Goal: Task Accomplishment & Management: Use online tool/utility

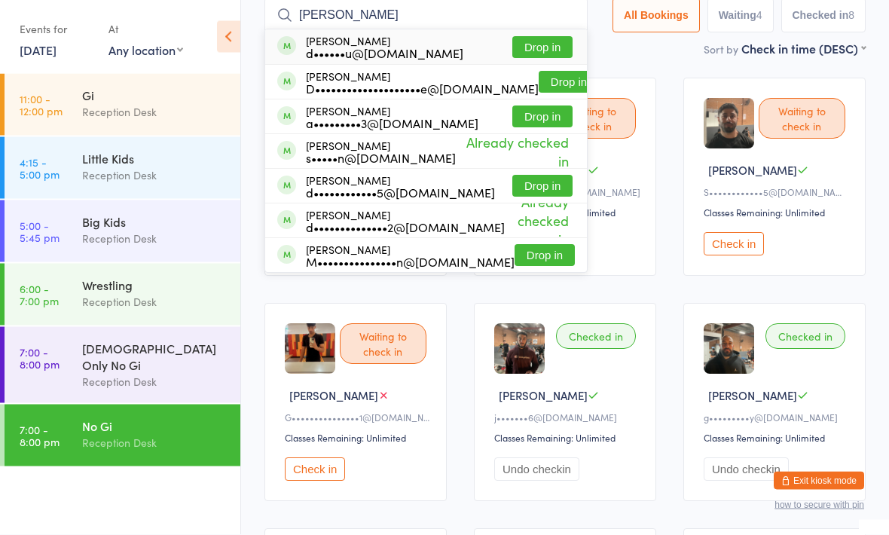
type input "[PERSON_NAME]"
click at [528, 44] on button "Drop in" at bounding box center [542, 48] width 60 height 22
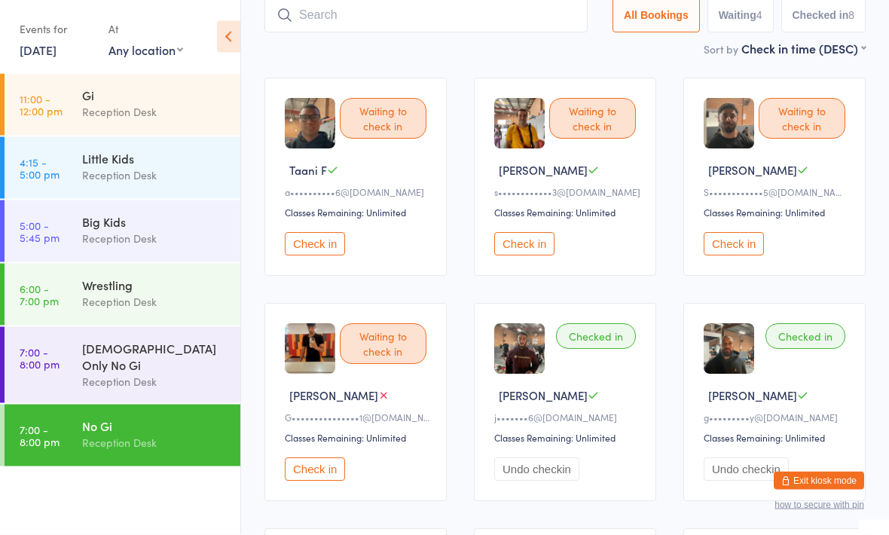
scroll to position [101, 0]
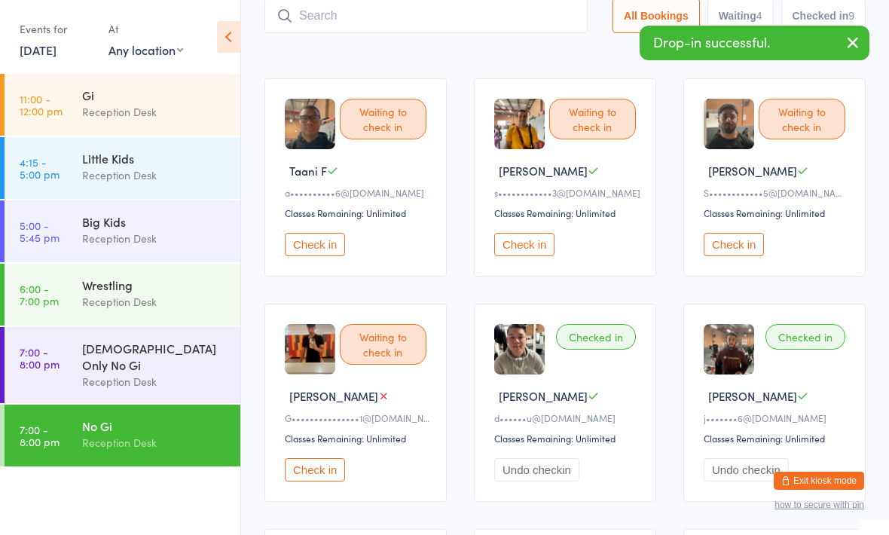
click at [133, 94] on div "Gi" at bounding box center [154, 95] width 145 height 17
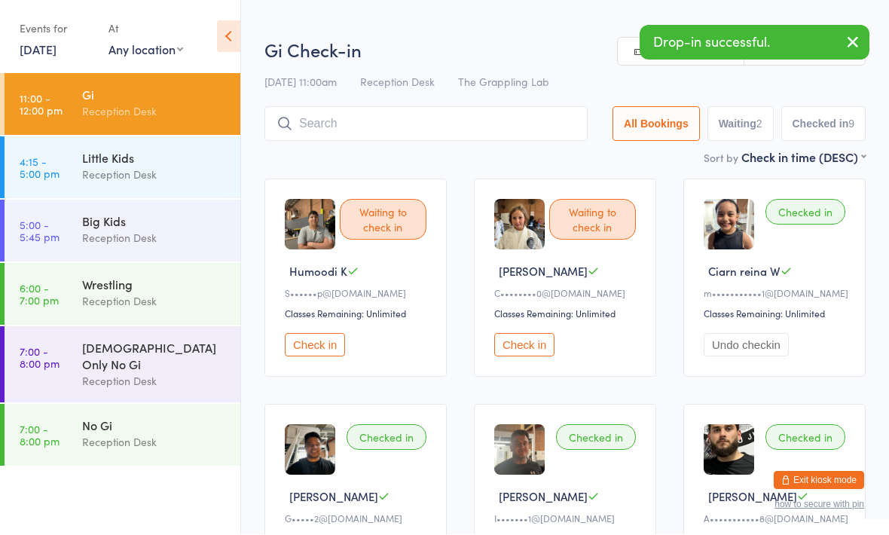
scroll to position [1, 0]
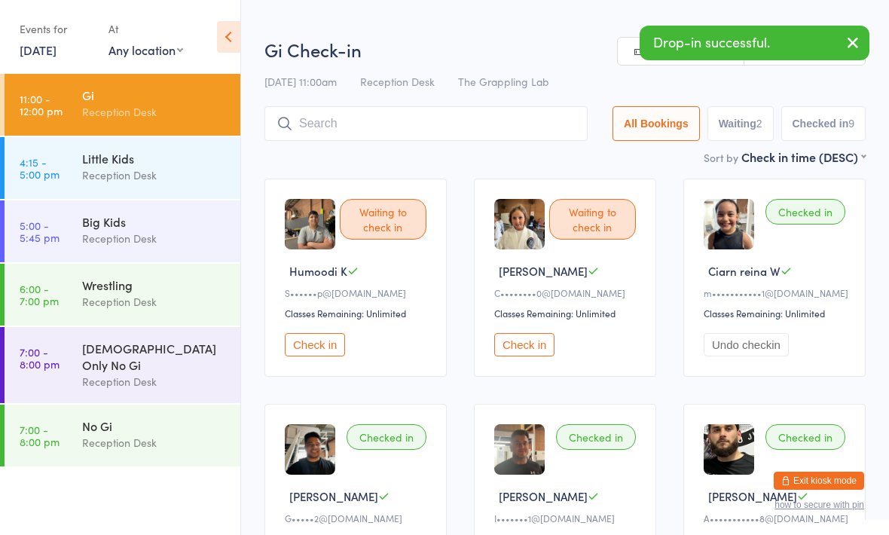
click at [139, 451] on link "7:00 - 8:00 pm No Gi Reception Desk" at bounding box center [123, 435] width 236 height 62
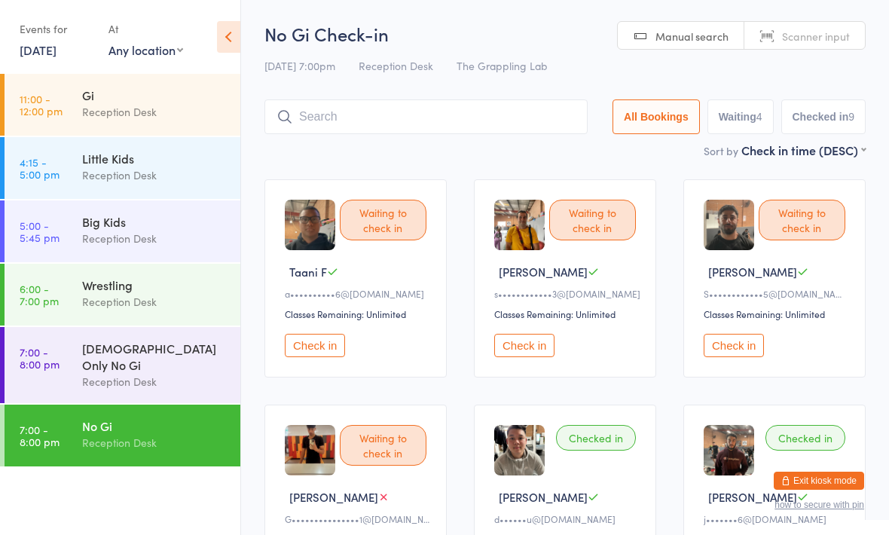
click at [223, 44] on icon at bounding box center [228, 37] width 23 height 32
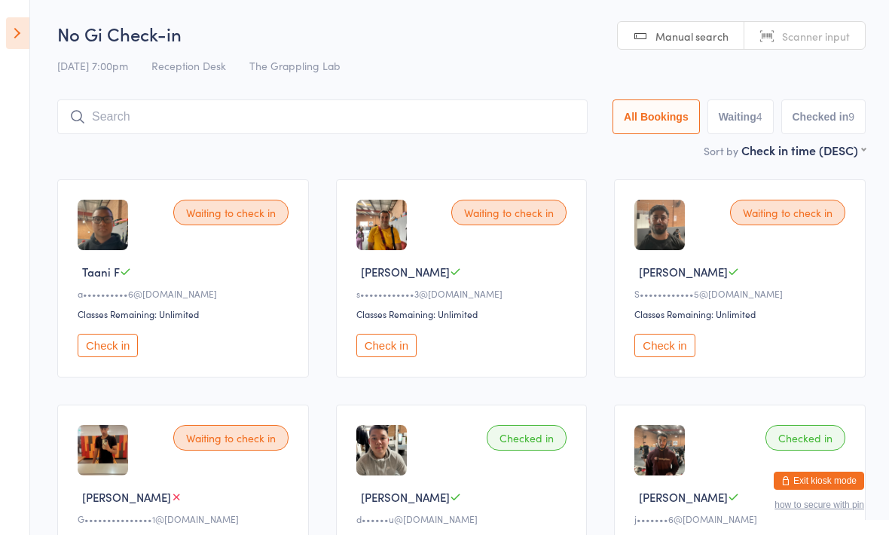
click at [20, 8] on aside "Events for [DATE] [DATE] [DATE] Sun Mon Tue Wed Thu Fri Sat 36 31 01 02 03 04 0…" at bounding box center [15, 267] width 30 height 535
click at [23, 36] on icon at bounding box center [17, 33] width 23 height 32
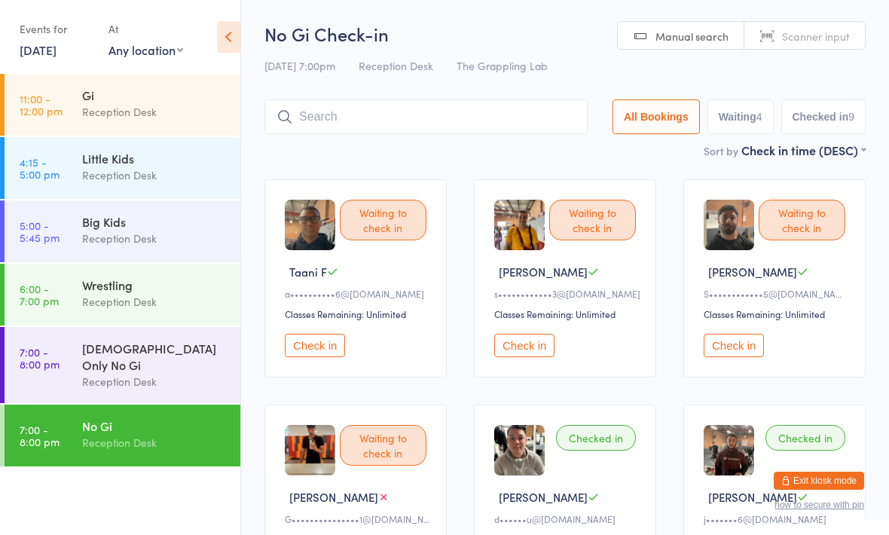
click at [43, 48] on link "[DATE]" at bounding box center [38, 49] width 37 height 17
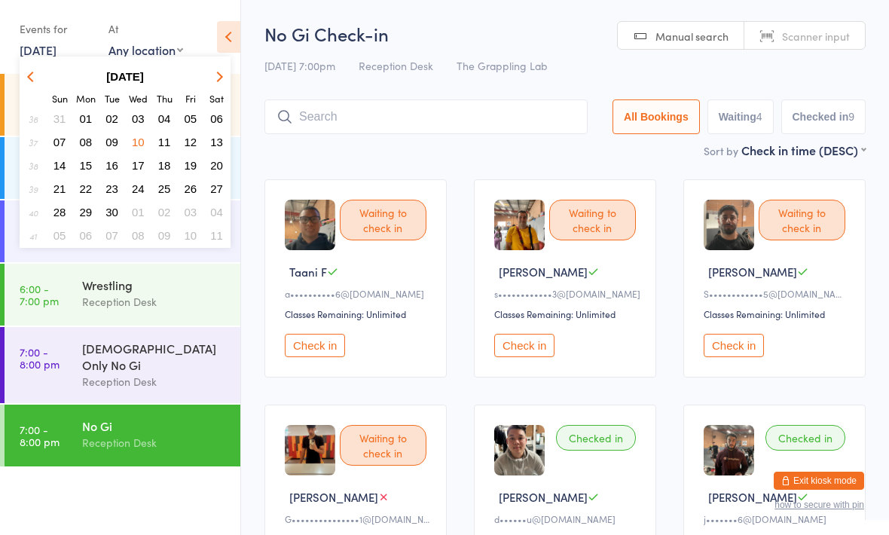
click at [213, 68] on button "button" at bounding box center [217, 76] width 23 height 20
click at [90, 161] on span "13" at bounding box center [86, 165] width 13 height 13
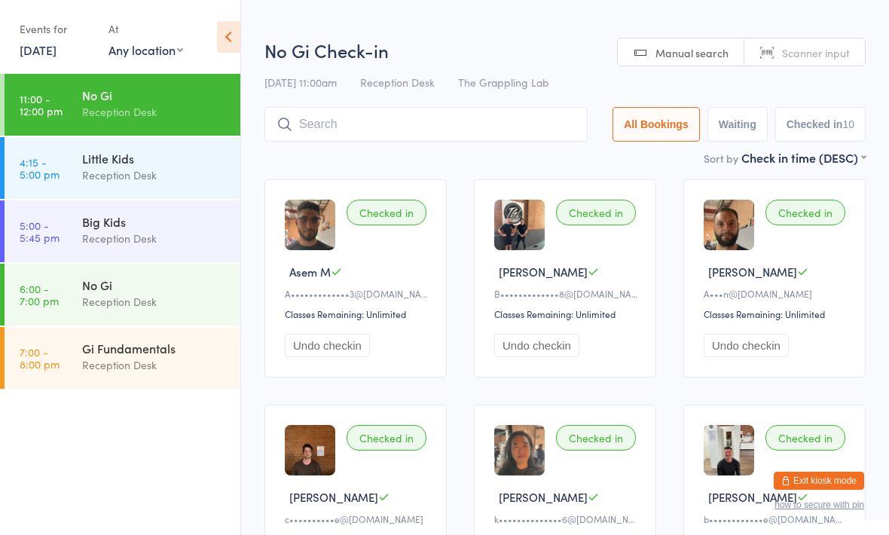
click at [181, 301] on div "Reception Desk" at bounding box center [154, 301] width 145 height 17
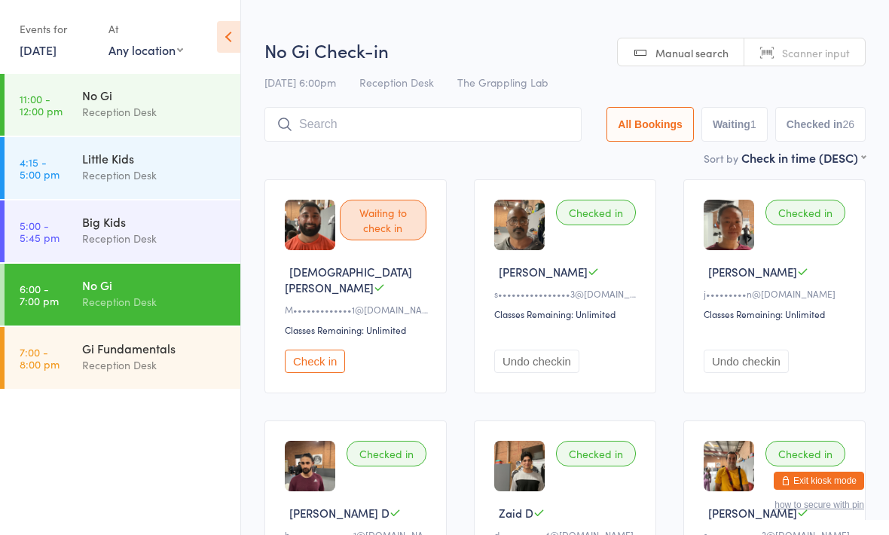
click at [430, 137] on input "search" at bounding box center [422, 124] width 317 height 35
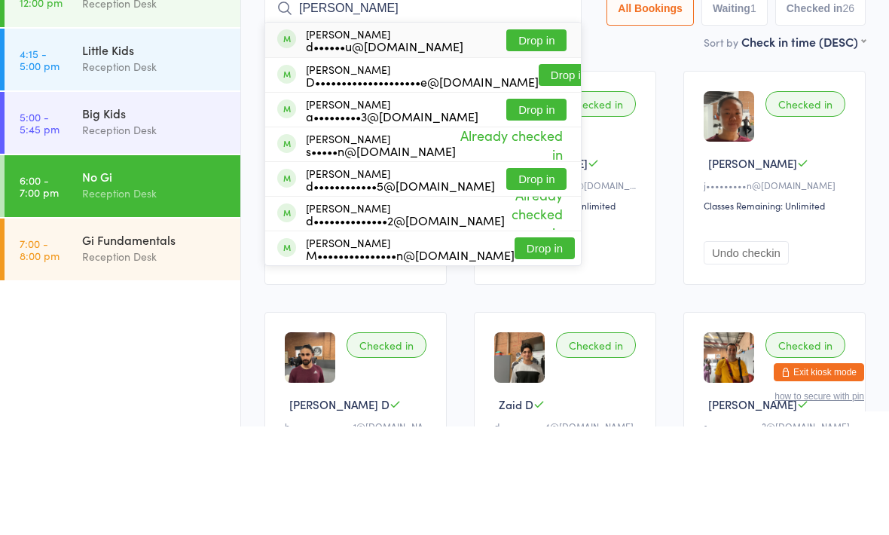
type input "[PERSON_NAME]"
click at [515, 138] on button "Drop in" at bounding box center [536, 149] width 60 height 22
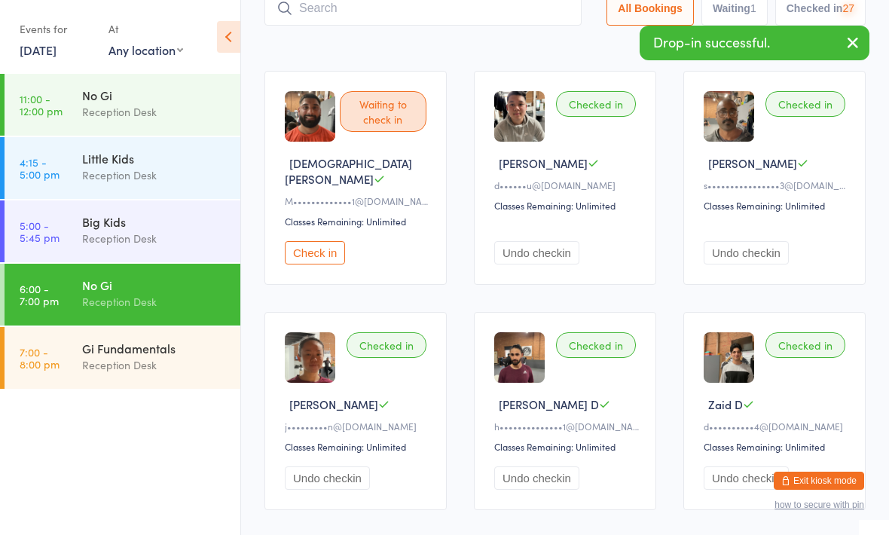
click at [161, 346] on div "Gi Fundamentals" at bounding box center [154, 348] width 145 height 17
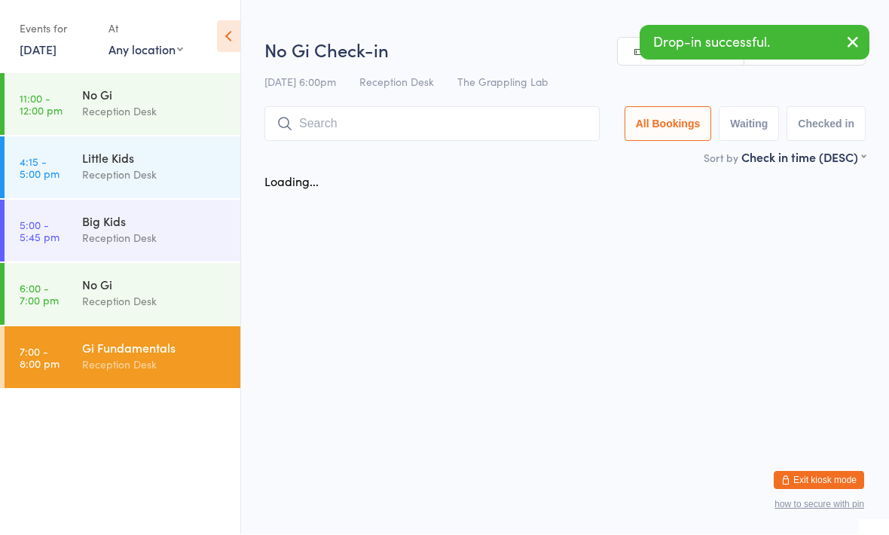
scroll to position [1, 0]
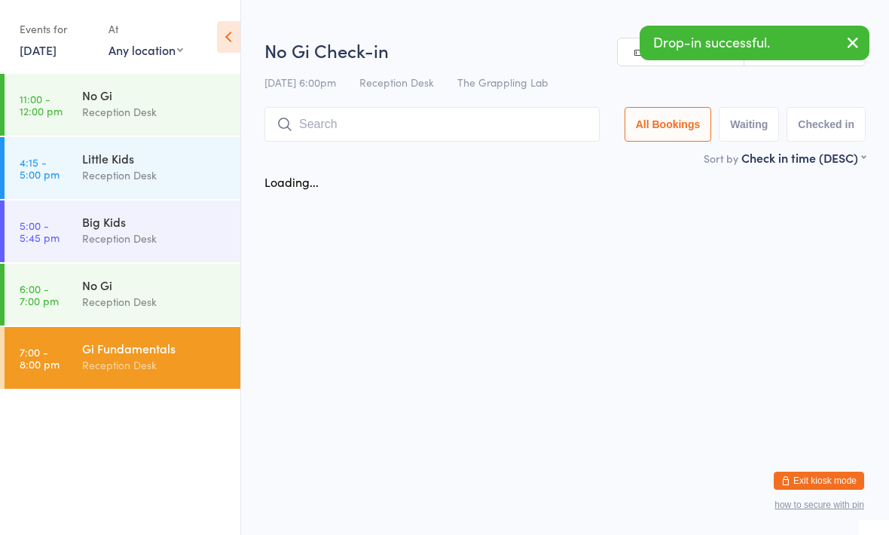
click at [401, 131] on input "search" at bounding box center [431, 124] width 335 height 35
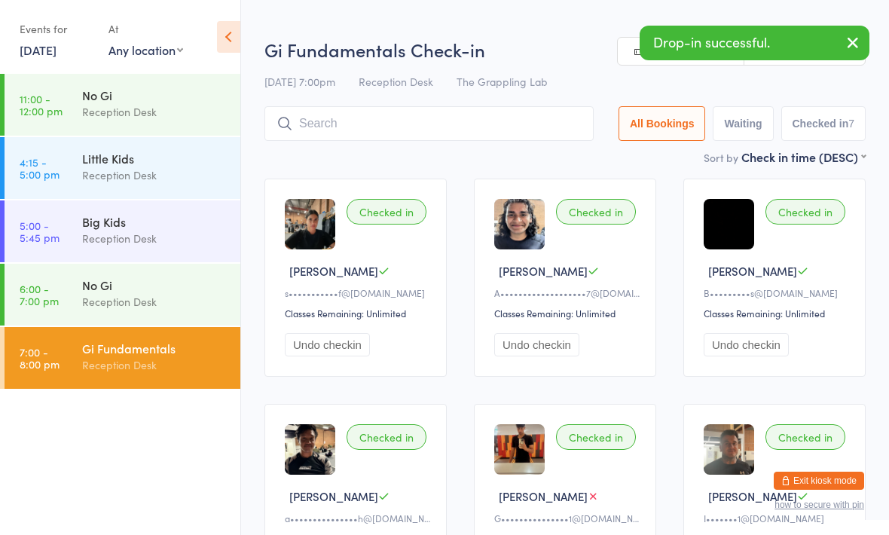
scroll to position [0, 0]
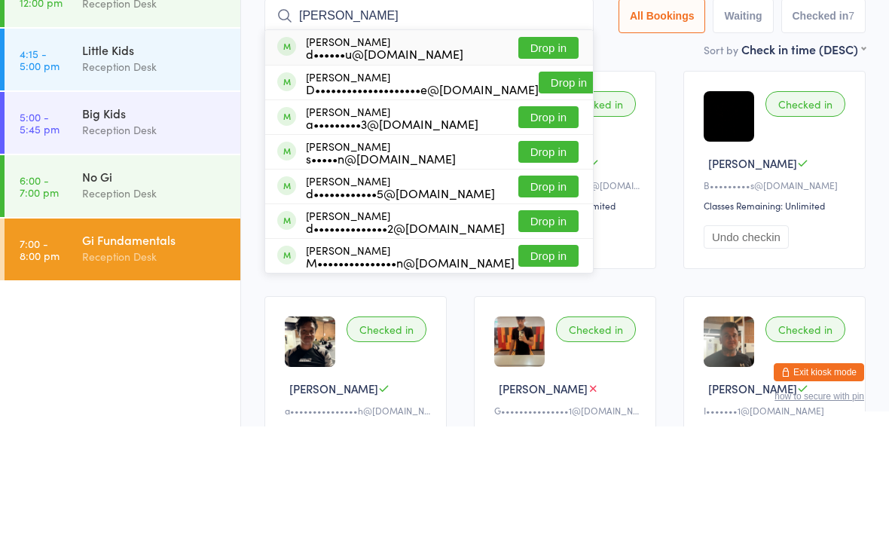
type input "[PERSON_NAME]"
click at [526, 145] on button "Drop in" at bounding box center [548, 156] width 60 height 22
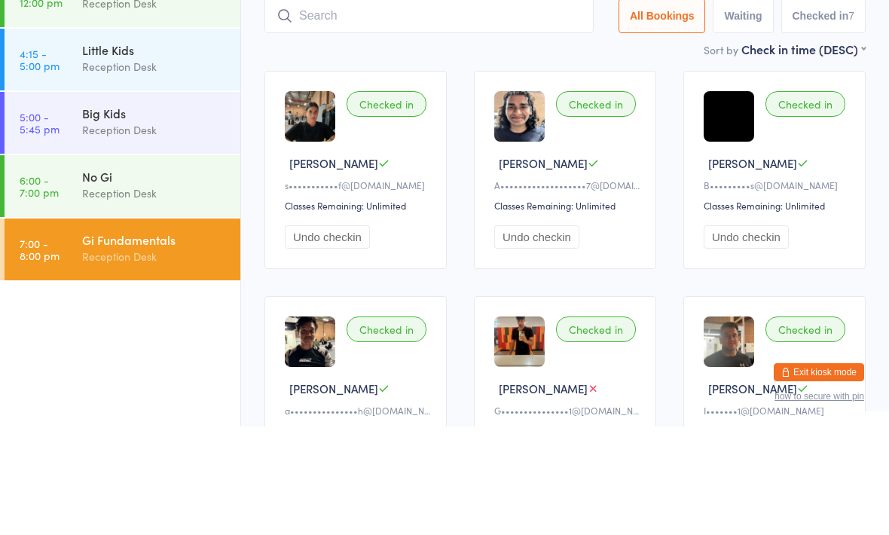
scroll to position [108, 0]
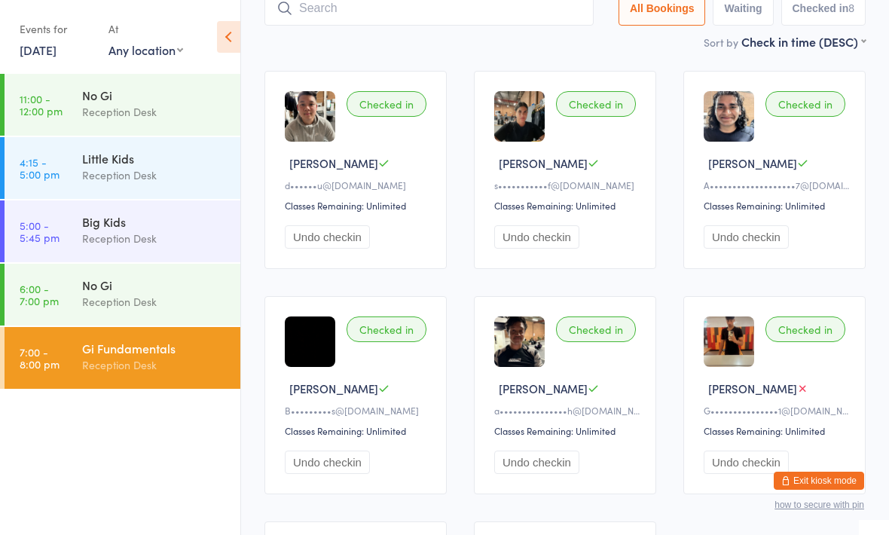
click at [397, 5] on input "search" at bounding box center [428, 8] width 329 height 35
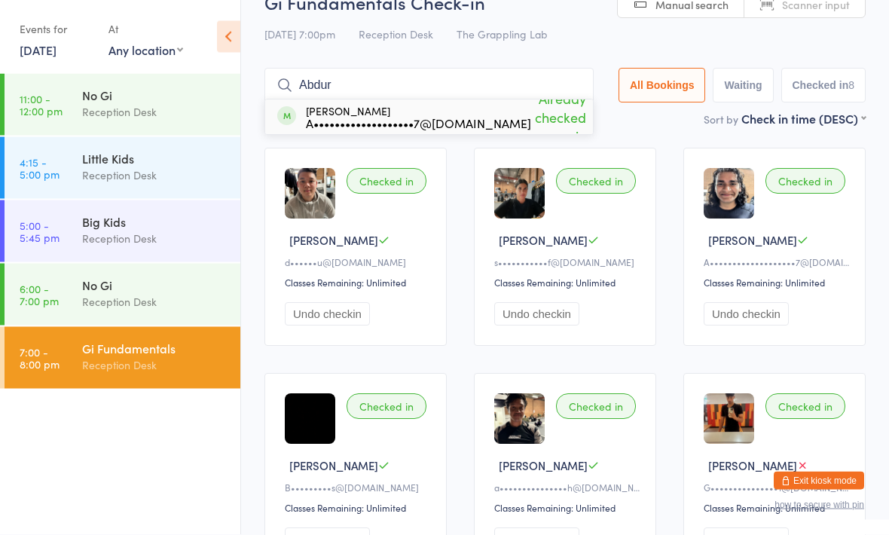
scroll to position [0, 0]
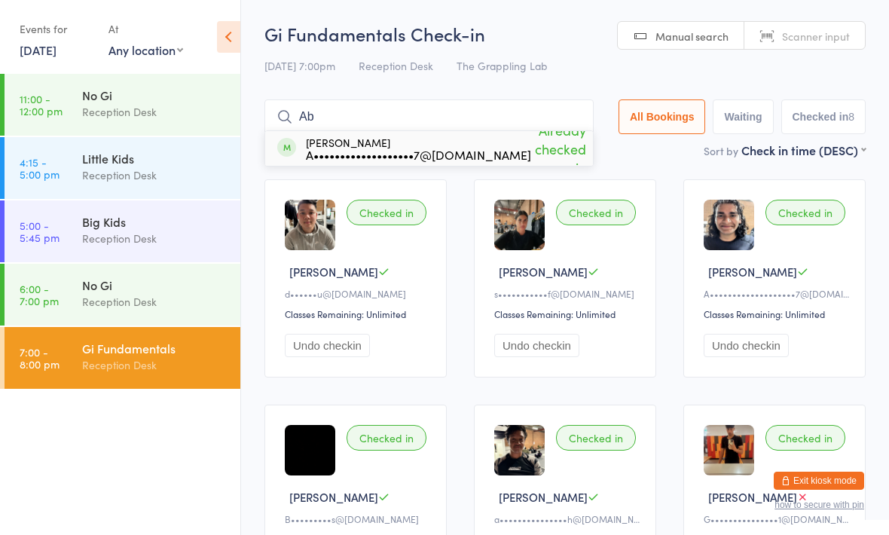
type input "A"
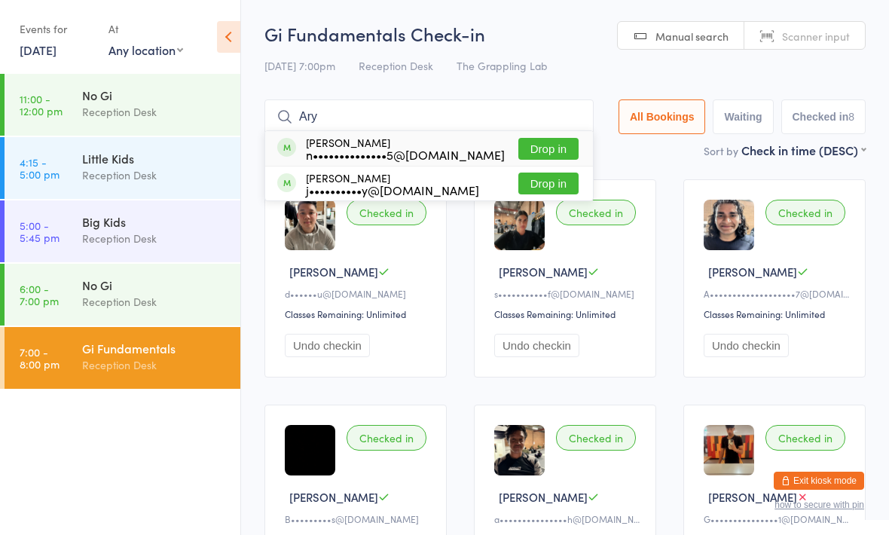
type input "Ary"
click at [534, 142] on button "Drop in" at bounding box center [548, 149] width 60 height 22
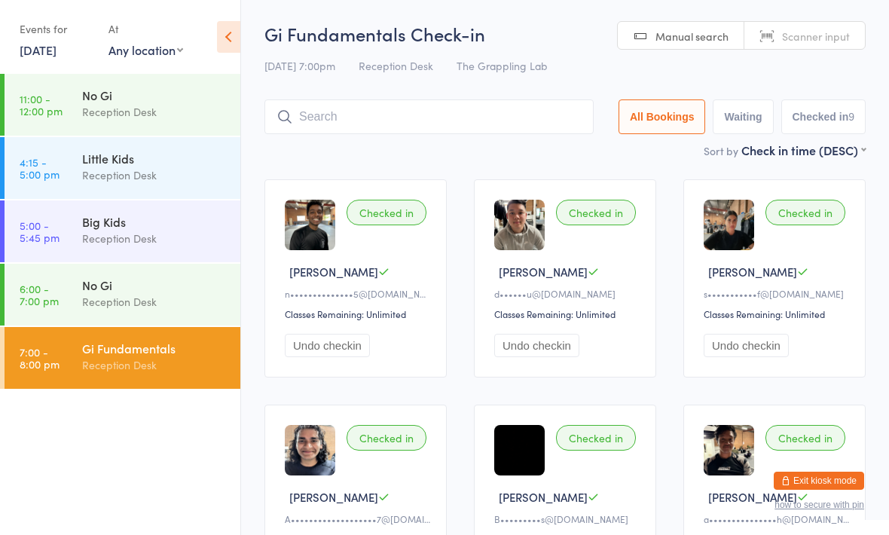
click at [461, 134] on input "search" at bounding box center [428, 116] width 329 height 35
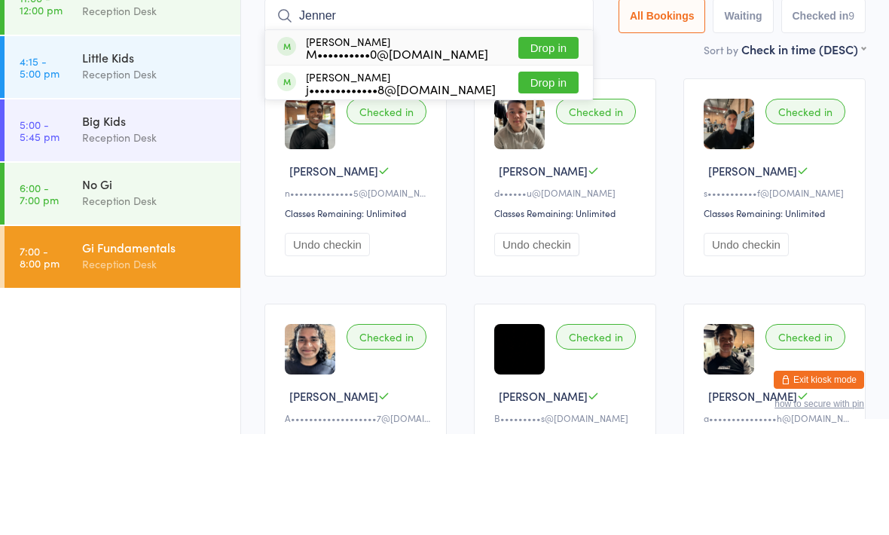
type input "Jenner"
click at [530, 138] on button "Drop in" at bounding box center [548, 149] width 60 height 22
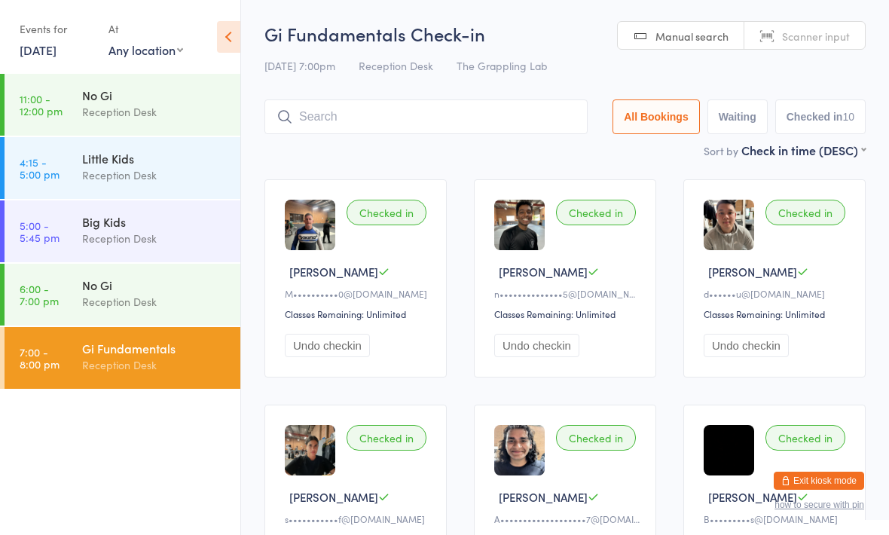
click at [153, 291] on div "No Gi" at bounding box center [154, 284] width 145 height 17
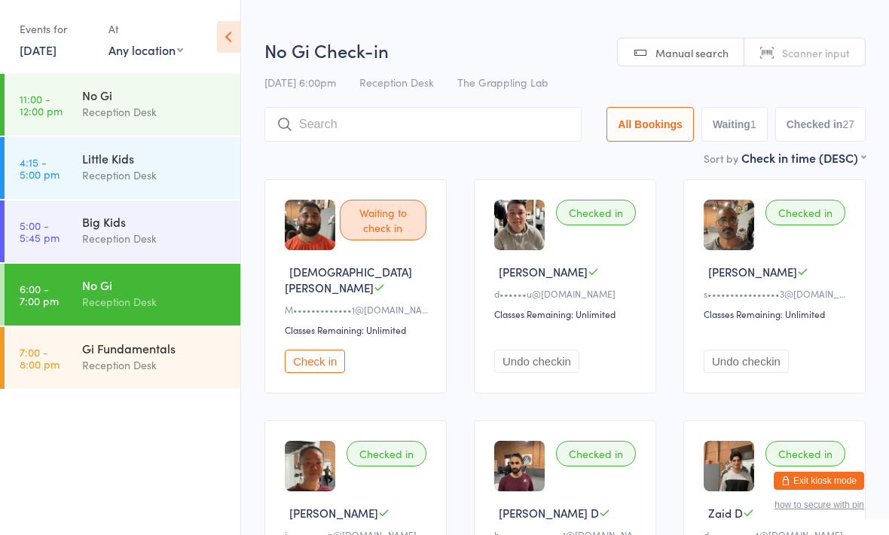
click at [429, 124] on input "search" at bounding box center [422, 124] width 317 height 35
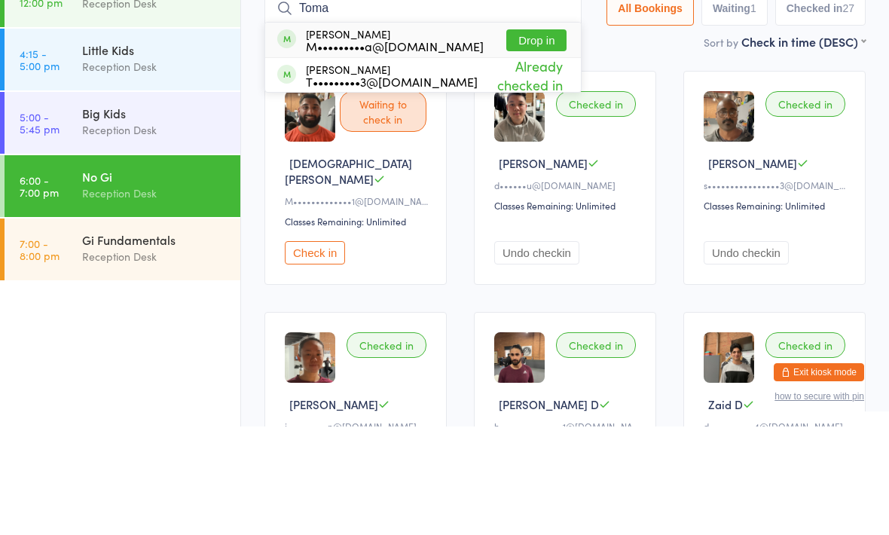
type input "Toma"
click at [525, 138] on button "Drop in" at bounding box center [536, 149] width 60 height 22
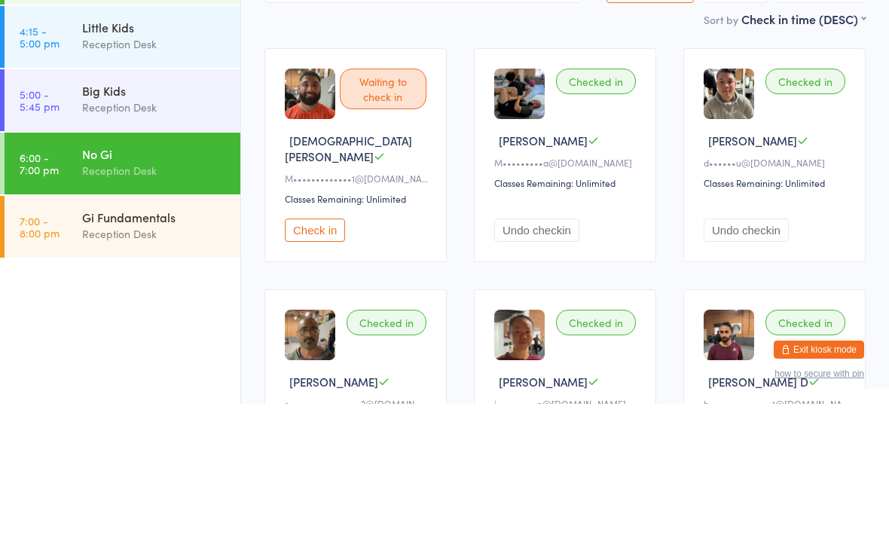
click at [168, 340] on div "Gi Fundamentals" at bounding box center [154, 348] width 145 height 17
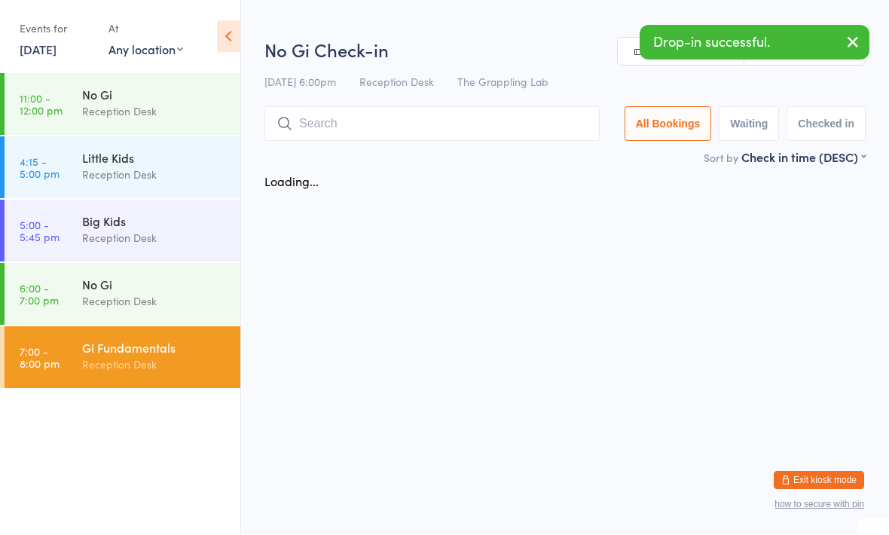
scroll to position [1, 0]
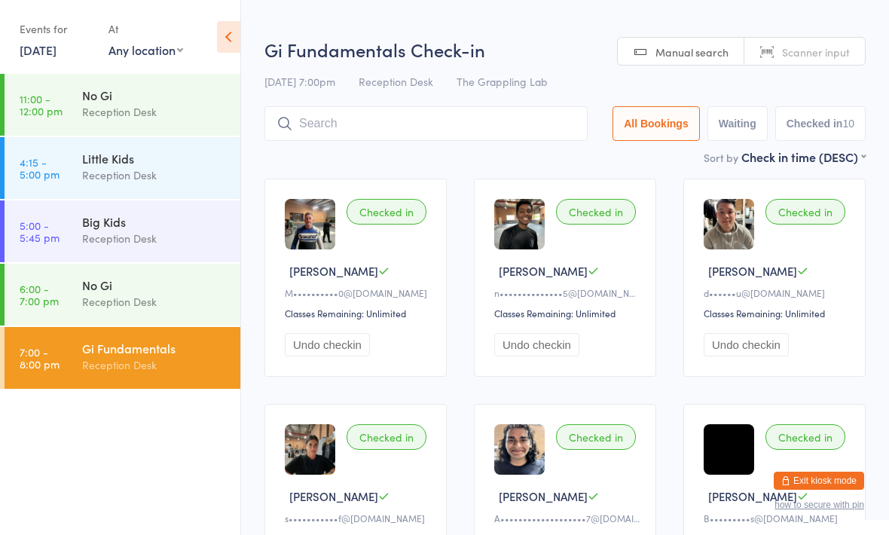
click at [455, 133] on input "search" at bounding box center [425, 123] width 323 height 35
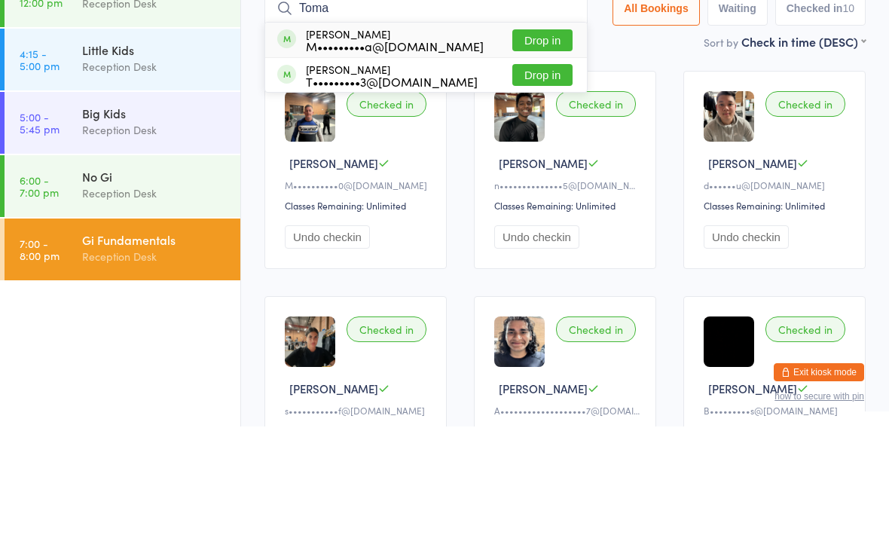
type input "Toma"
click at [532, 138] on button "Drop in" at bounding box center [542, 149] width 60 height 22
